Goal: Check status: Check status

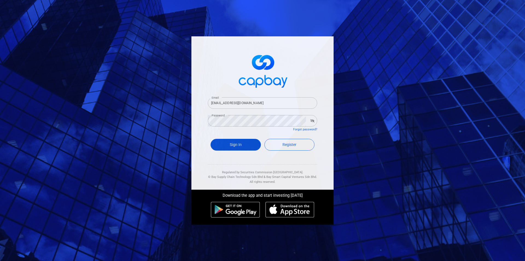
click at [244, 148] on button "Sign In" at bounding box center [235, 145] width 50 height 12
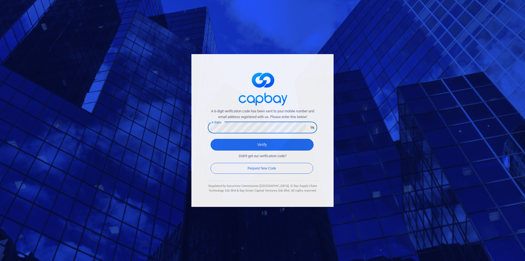
click at [210, 139] on button "Verify" at bounding box center [261, 145] width 103 height 12
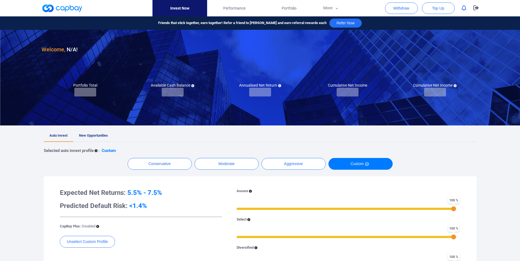
checkbox input "true"
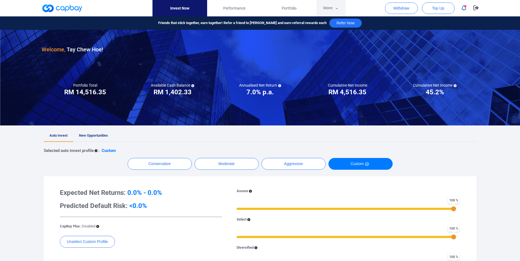
click at [325, 11] on button "More" at bounding box center [330, 8] width 29 height 16
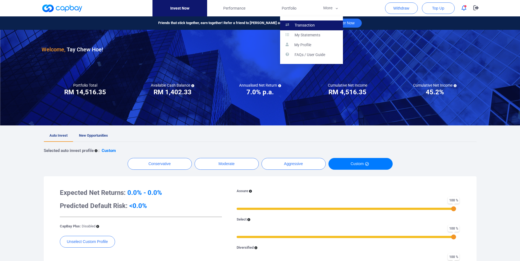
click at [322, 23] on link "Transaction" at bounding box center [311, 25] width 63 height 10
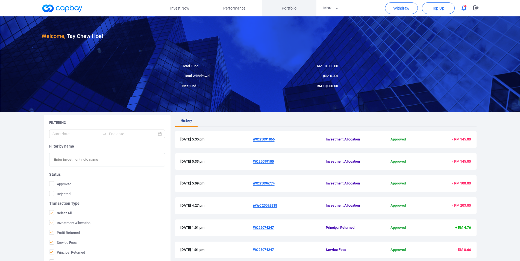
click at [281, 11] on link "Portfolio" at bounding box center [289, 8] width 55 height 16
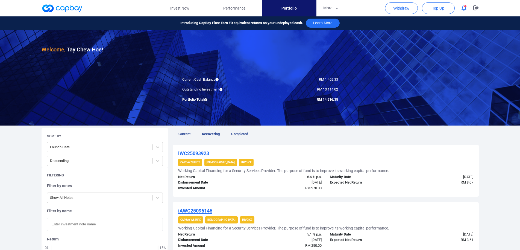
click at [90, 219] on input "text" at bounding box center [105, 224] width 116 height 13
paste input "WC25047895R"
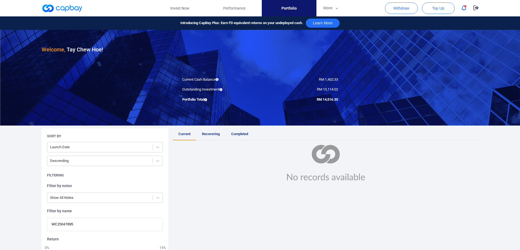
type input "WC25047895"
click at [207, 135] on span "Recovering" at bounding box center [211, 134] width 18 height 4
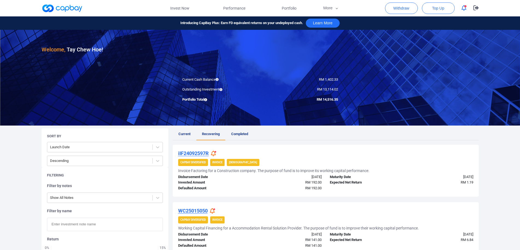
click at [87, 224] on input "text" at bounding box center [105, 224] width 116 height 13
paste input "WC25047895R"
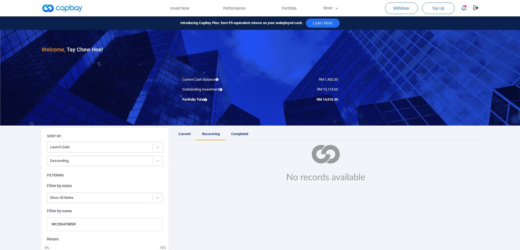
type input "WC25047895"
drag, startPoint x: 91, startPoint y: 225, endPoint x: 4, endPoint y: 224, distance: 87.2
click at [47, 224] on input "WC25047895" at bounding box center [105, 224] width 116 height 13
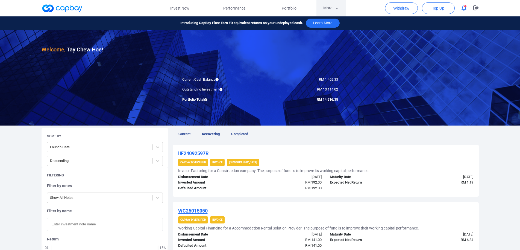
click at [325, 10] on button "More" at bounding box center [330, 8] width 29 height 16
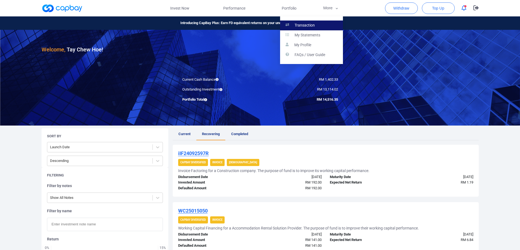
click at [323, 22] on link "Transaction" at bounding box center [311, 25] width 63 height 10
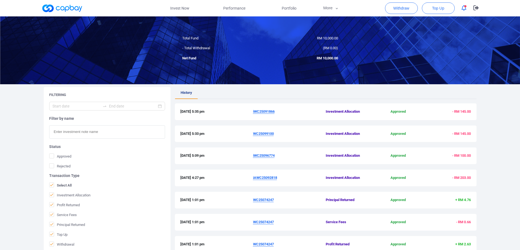
scroll to position [139, 0]
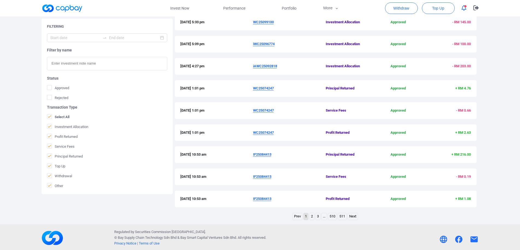
click at [311, 218] on link "2" at bounding box center [312, 216] width 5 height 7
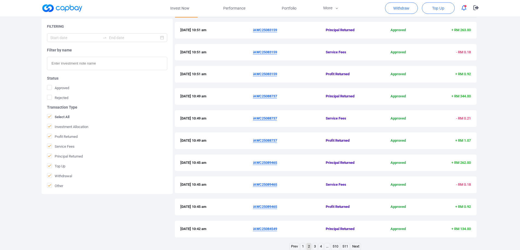
scroll to position [141, 0]
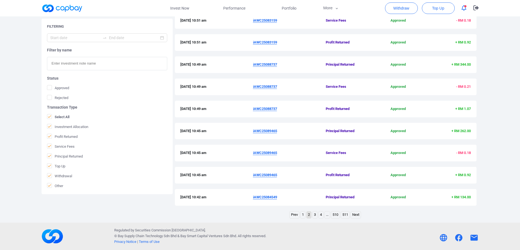
click at [314, 216] on link "3" at bounding box center [315, 214] width 5 height 7
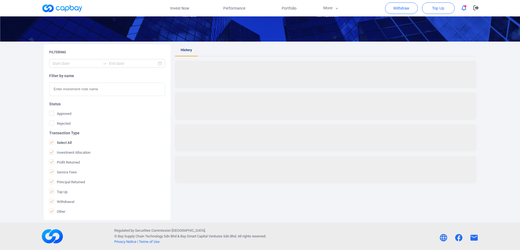
scroll to position [71, 0]
